Goal: Transaction & Acquisition: Purchase product/service

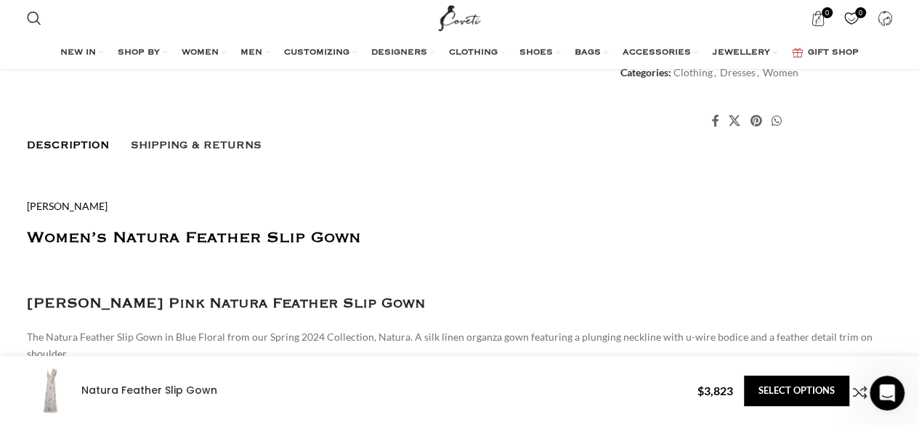
scroll to position [848, 0]
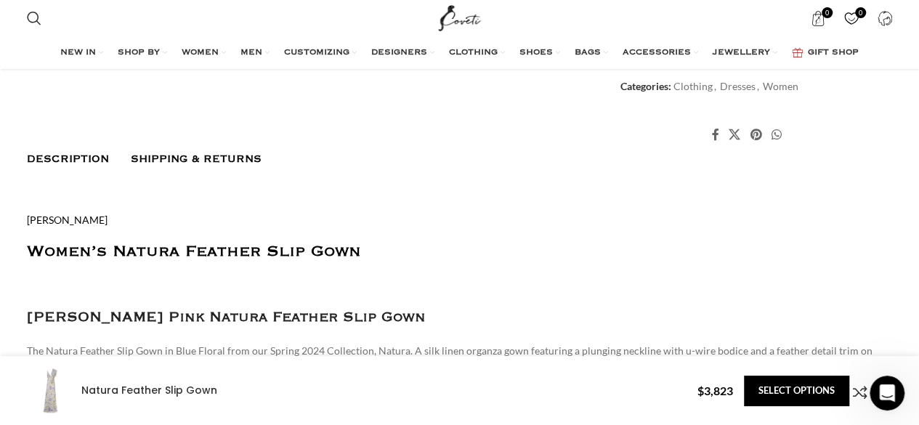
click at [208, 147] on link "Shipping & Returns" at bounding box center [196, 159] width 131 height 26
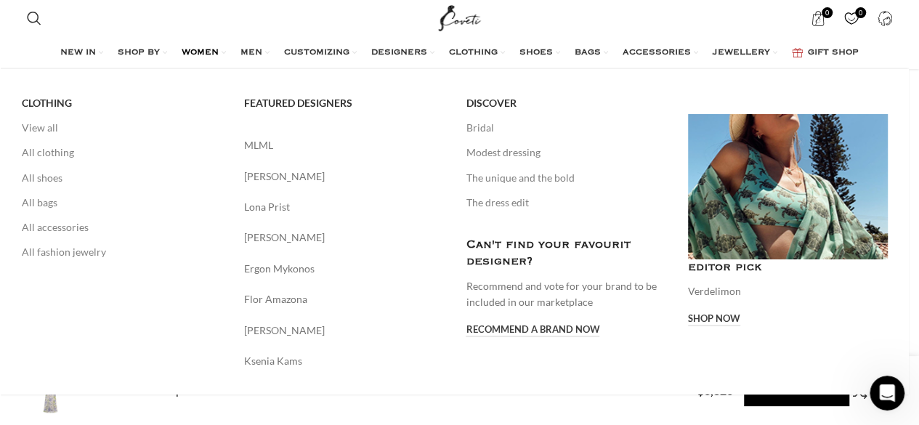
scroll to position [0, 2293]
click at [52, 126] on link "View all" at bounding box center [122, 127] width 200 height 25
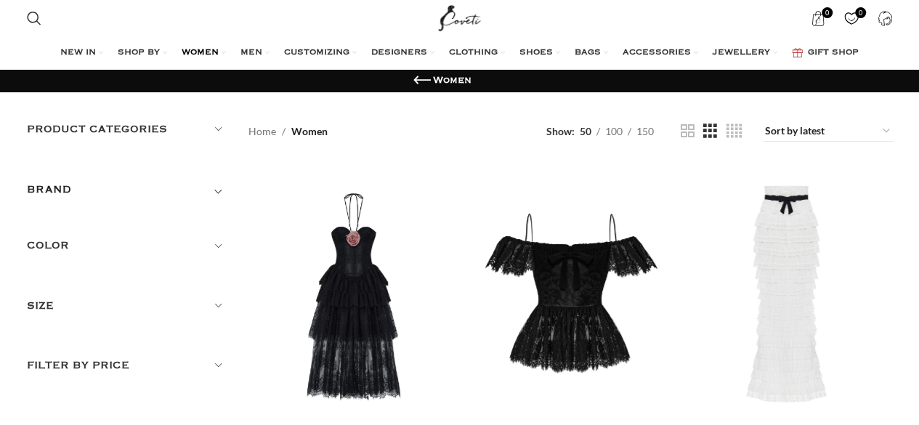
click at [78, 195] on div "BRAND" at bounding box center [127, 194] width 200 height 26
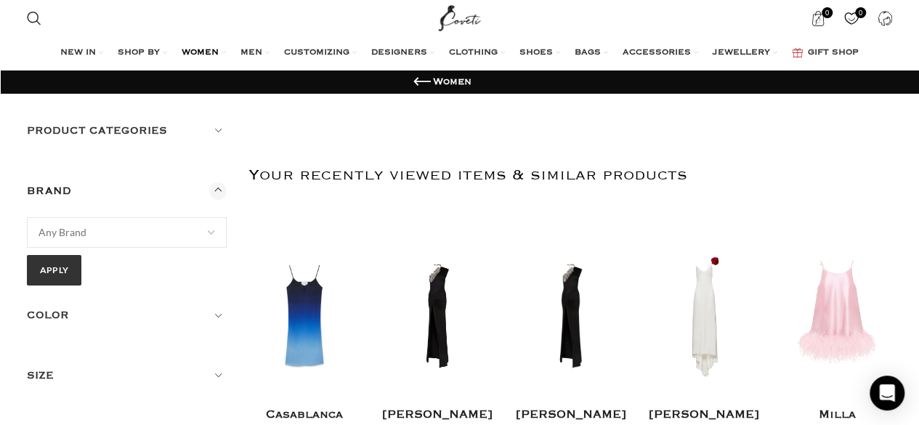
click at [208, 131] on h5 "Product categories" at bounding box center [127, 131] width 200 height 16
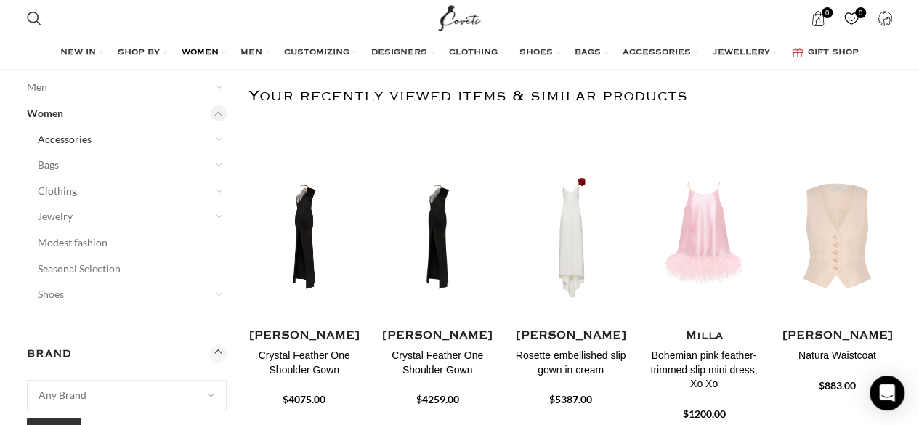
scroll to position [84, 0]
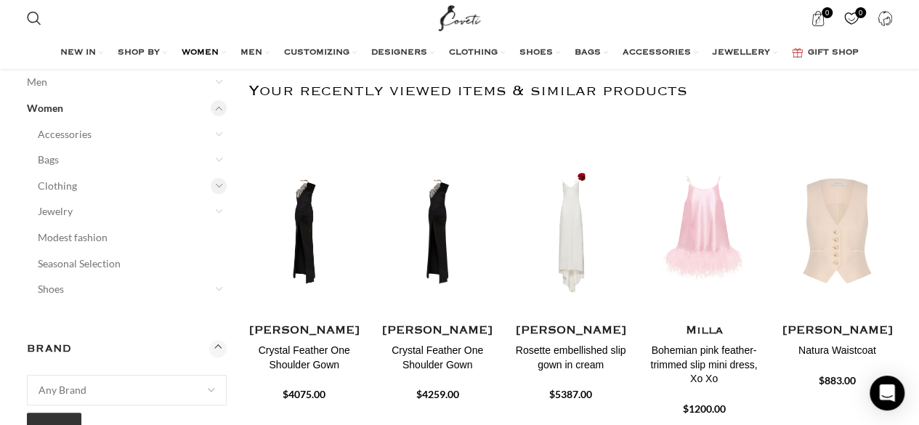
click at [219, 185] on div at bounding box center [219, 186] width 16 height 16
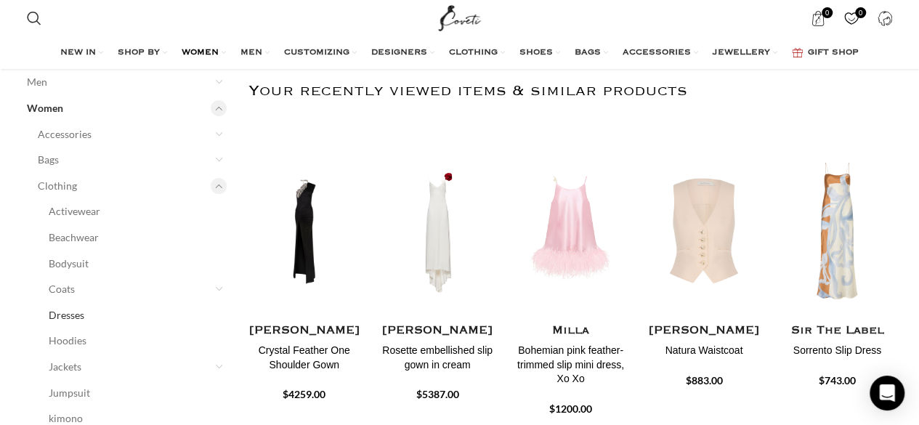
click at [65, 314] on link "Dresses" at bounding box center [129, 315] width 160 height 26
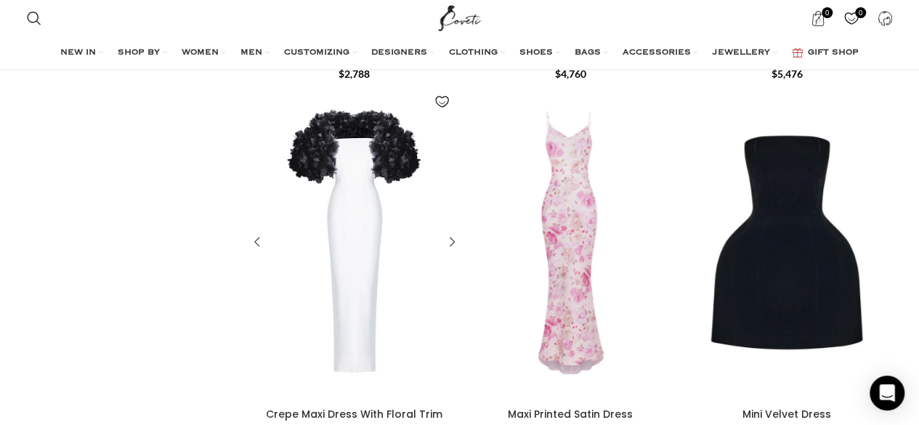
scroll to position [2885, 0]
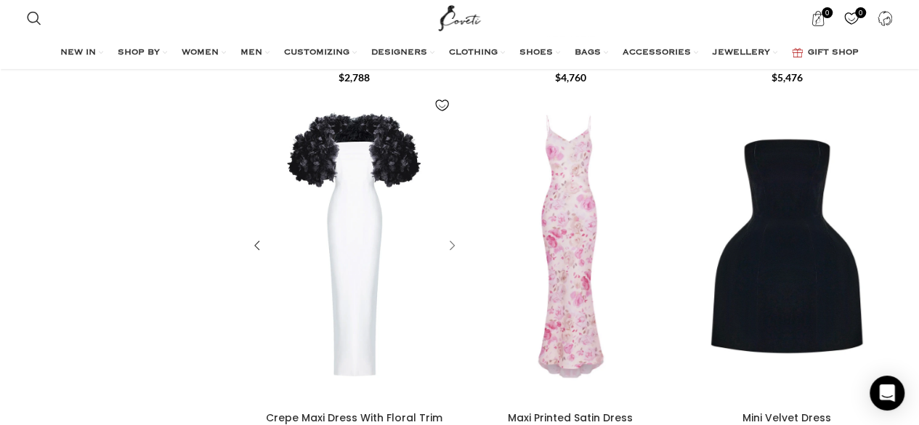
click at [449, 235] on div "Crepe Maxi Dress With Floral Trim" at bounding box center [450, 246] width 22 height 22
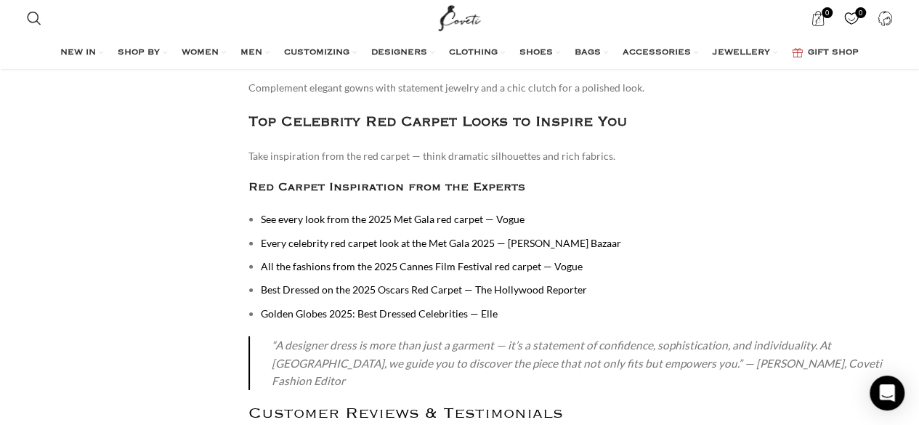
scroll to position [7646, 0]
